Goal: Transaction & Acquisition: Purchase product/service

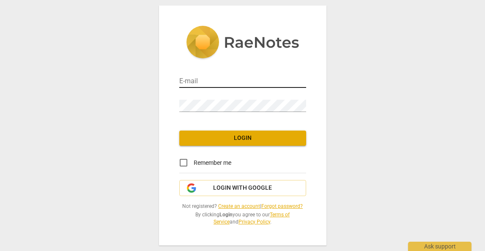
click at [217, 81] on input "email" at bounding box center [242, 82] width 127 height 12
type input "[PERSON_NAME][EMAIL_ADDRESS][DOMAIN_NAME]"
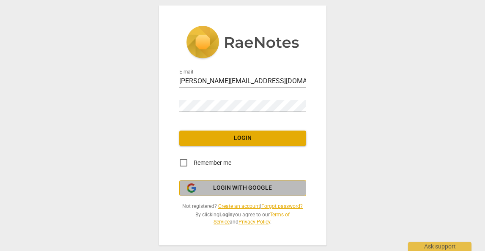
click at [232, 184] on span "Login with Google" at bounding box center [242, 188] width 59 height 8
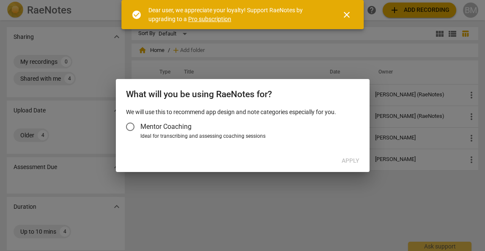
click at [127, 124] on input "Mentor Coaching" at bounding box center [130, 127] width 20 height 20
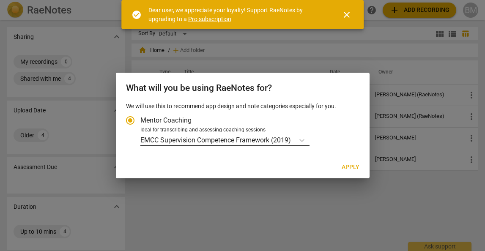
click at [209, 143] on p "EMCC Supervision Competence Framework (2019)" at bounding box center [215, 140] width 151 height 10
click at [0, 0] on input "Ideal for transcribing and assessing coaching sessions EMCC Supervision Compete…" at bounding box center [0, 0] width 0 height 0
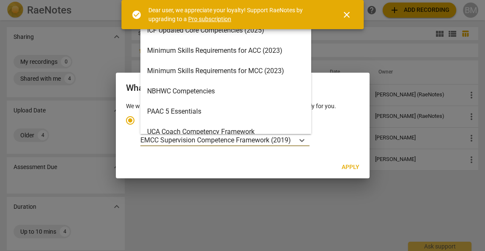
scroll to position [201, 0]
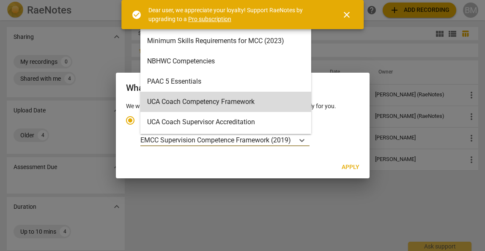
click at [346, 129] on div "Ideal for transcribing and assessing coaching sessions" at bounding box center [248, 130] width 217 height 8
click at [0, 0] on input "Ideal for transcribing and assessing coaching sessions UCA Coach Competency Fra…" at bounding box center [0, 0] width 0 height 0
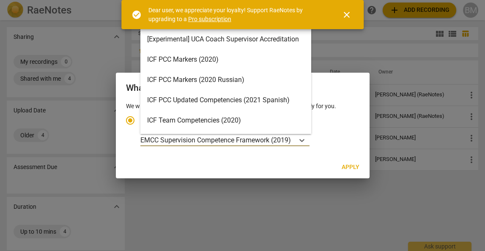
click at [289, 140] on p "EMCC Supervision Competence Framework (2019)" at bounding box center [215, 140] width 151 height 10
click at [0, 0] on input "Ideal for transcribing and assessing coaching sessions EMCC Supervision Compete…" at bounding box center [0, 0] width 0 height 0
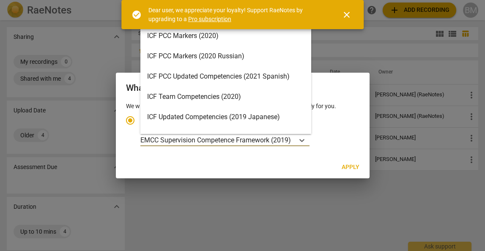
scroll to position [0, 0]
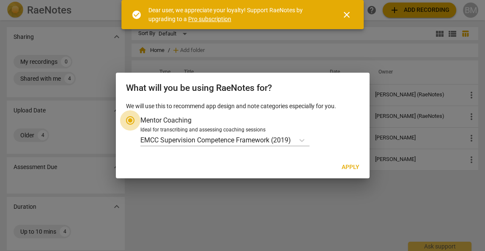
click at [127, 125] on input "Mentor Coaching" at bounding box center [130, 120] width 20 height 20
click at [128, 122] on input "Mentor Coaching" at bounding box center [130, 120] width 20 height 20
click at [127, 120] on input "Mentor Coaching" at bounding box center [130, 120] width 20 height 20
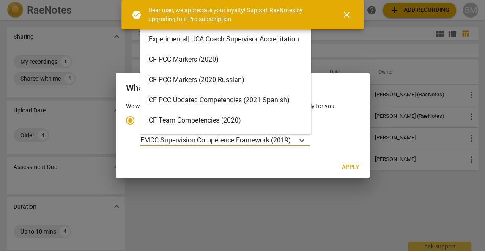
click at [258, 136] on p "EMCC Supervision Competence Framework (2019)" at bounding box center [215, 140] width 151 height 10
click at [0, 0] on input "Ideal for transcribing and assessing coaching sessions EMCC Supervision Compete…" at bounding box center [0, 0] width 0 height 0
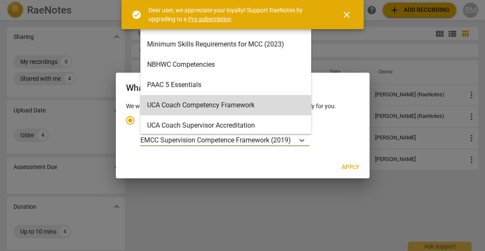
scroll to position [201, 0]
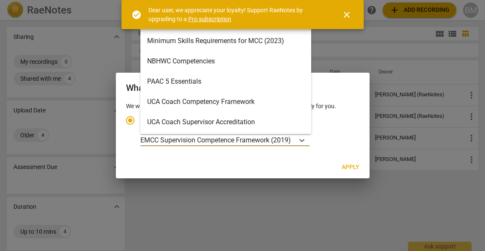
click at [234, 85] on div "PAAC 5 Essentials" at bounding box center [225, 81] width 171 height 20
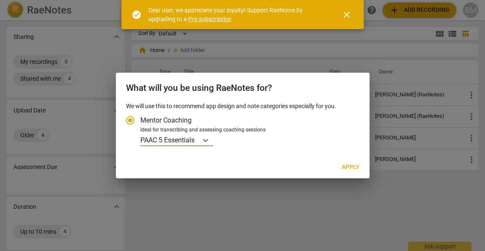
click at [357, 170] on span "Apply" at bounding box center [351, 167] width 18 height 8
radio input "false"
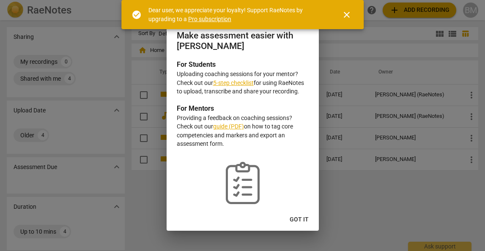
click at [305, 220] on span "Got it" at bounding box center [299, 220] width 19 height 8
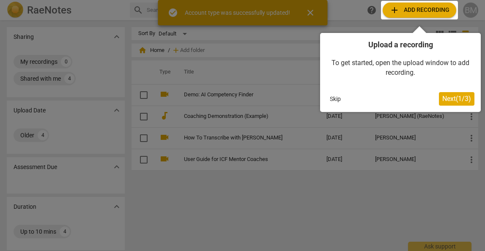
click at [463, 99] on span "Next ( 1 / 3 )" at bounding box center [456, 99] width 29 height 8
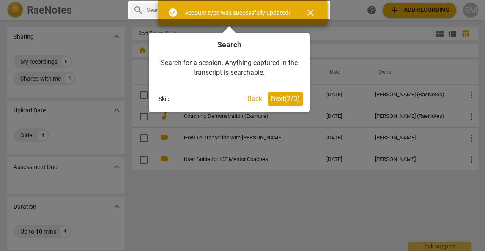
click at [300, 96] on button "Next ( 2 / 3 )" at bounding box center [286, 99] width 36 height 14
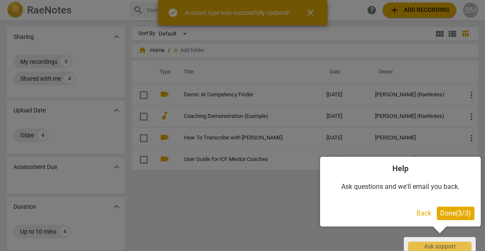
click at [472, 217] on button "Done ( 3 / 3 )" at bounding box center [456, 214] width 38 height 14
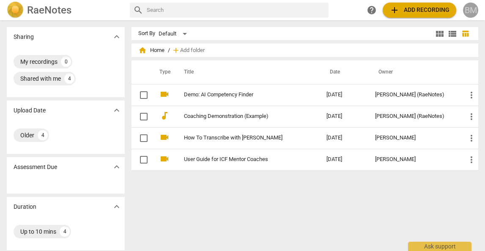
click at [470, 14] on div "BM" at bounding box center [470, 10] width 15 height 15
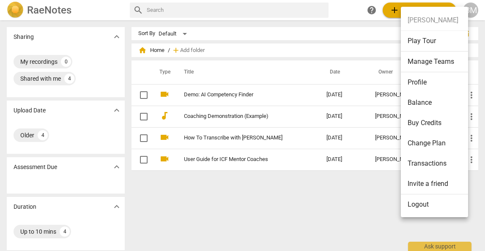
click at [424, 109] on li "Balance" at bounding box center [436, 103] width 70 height 20
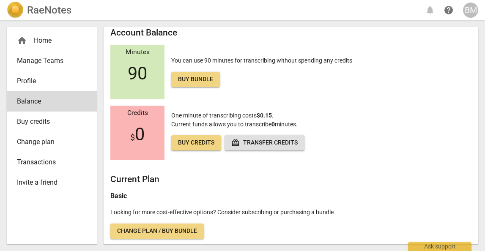
scroll to position [8, 0]
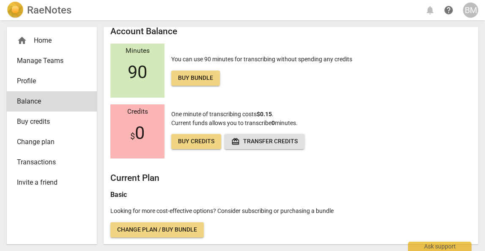
drag, startPoint x: 123, startPoint y: 82, endPoint x: 181, endPoint y: 82, distance: 58.0
click at [123, 82] on div "Minutes 90" at bounding box center [137, 71] width 54 height 54
click at [193, 82] on span "Buy bundle" at bounding box center [195, 78] width 35 height 8
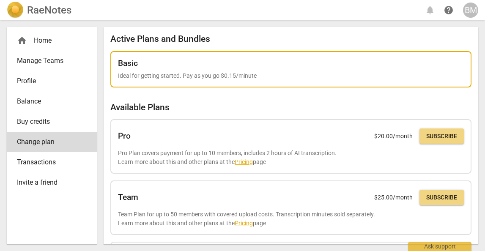
click at [173, 69] on div "Basic Ideal for getting started. Pay as you go $0.15/minute" at bounding box center [291, 70] width 346 height 22
click at [176, 69] on div "Basic Ideal for getting started. Pay as you go $0.15/minute" at bounding box center [291, 70] width 346 height 22
click at [320, 70] on div "Basic Ideal for getting started. Pay as you go $0.15/minute" at bounding box center [291, 70] width 346 height 22
click at [146, 71] on div "Basic Ideal for getting started. Pay as you go $0.15/minute" at bounding box center [291, 70] width 346 height 22
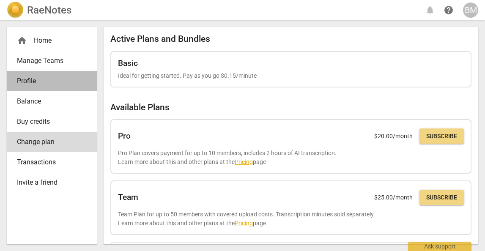
click at [33, 77] on span "Profile" at bounding box center [48, 81] width 63 height 10
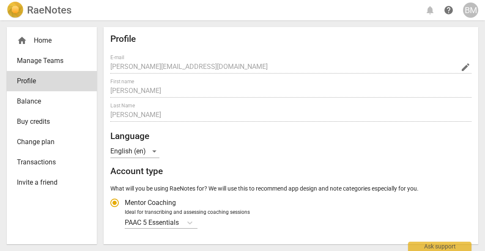
radio input "false"
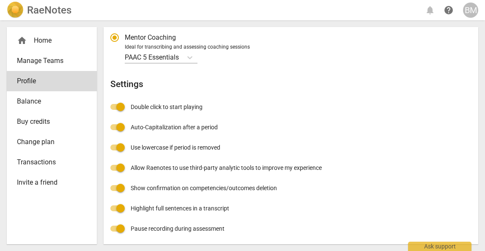
scroll to position [167, 0]
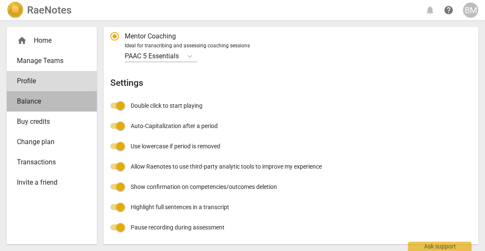
click at [18, 107] on link "Balance" at bounding box center [52, 101] width 90 height 20
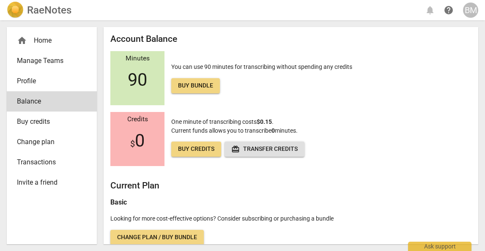
click at [192, 91] on link "Buy bundle" at bounding box center [195, 85] width 49 height 15
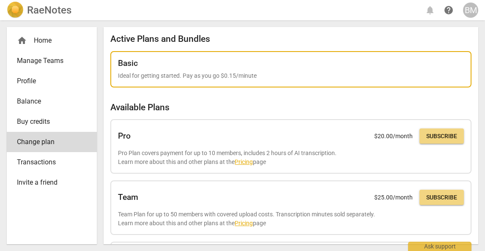
click at [151, 75] on p "Ideal for getting started. Pay as you go $0.15/minute" at bounding box center [291, 75] width 346 height 9
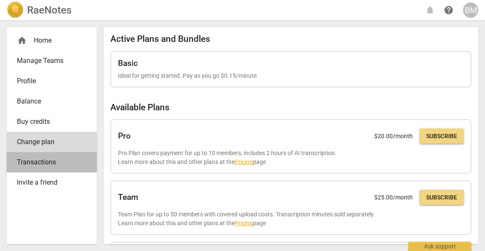
click at [39, 167] on span "Transactions" at bounding box center [48, 162] width 63 height 10
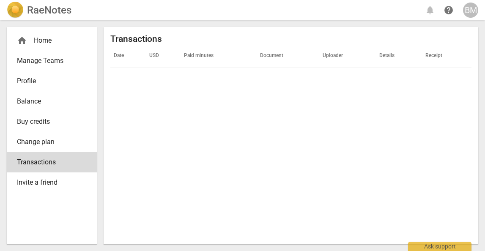
click at [35, 75] on link "Profile" at bounding box center [52, 81] width 90 height 20
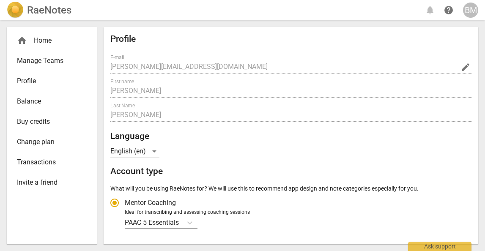
radio input "false"
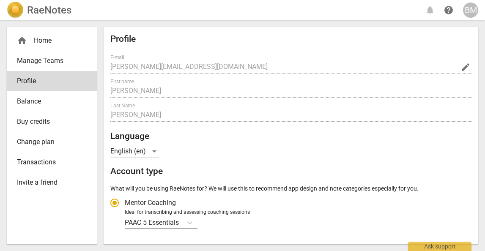
click at [22, 63] on span "Manage Teams" at bounding box center [48, 61] width 63 height 10
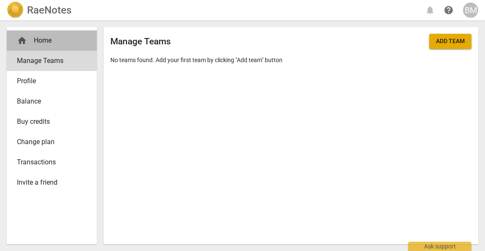
click at [44, 39] on div "home Home" at bounding box center [48, 41] width 63 height 10
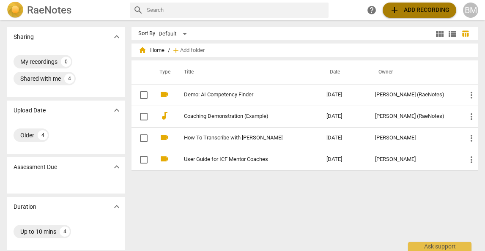
click at [433, 14] on span "add Add recording" at bounding box center [420, 10] width 60 height 10
